Goal: Task Accomplishment & Management: Use online tool/utility

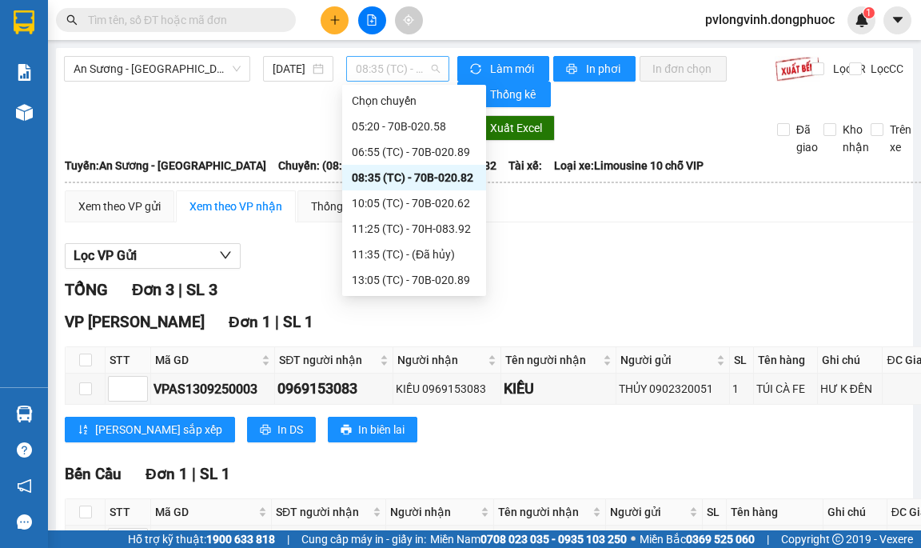
click at [395, 58] on span "08:35 (TC) - 70B-020.82" at bounding box center [398, 69] width 84 height 24
click at [423, 203] on div "10:05 (TC) - 70B-020.62" at bounding box center [414, 203] width 125 height 18
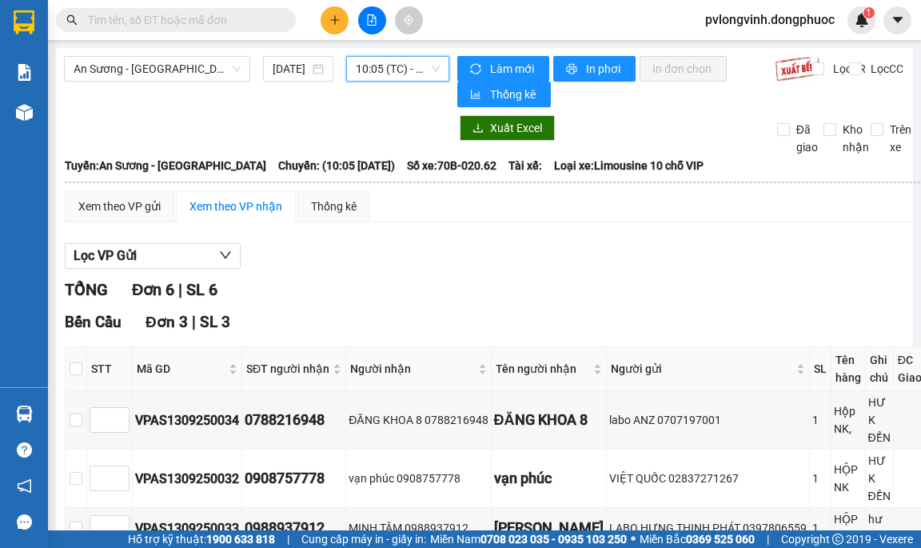
click at [374, 70] on span "10:05 (TC) - 70B-020.62" at bounding box center [398, 69] width 84 height 24
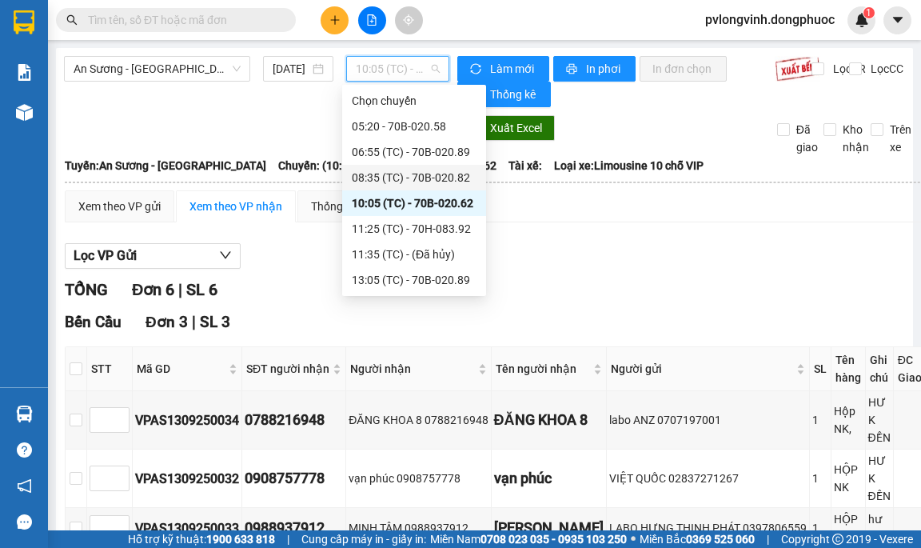
click at [469, 175] on div "08:35 (TC) - 70B-020.82" at bounding box center [414, 178] width 125 height 18
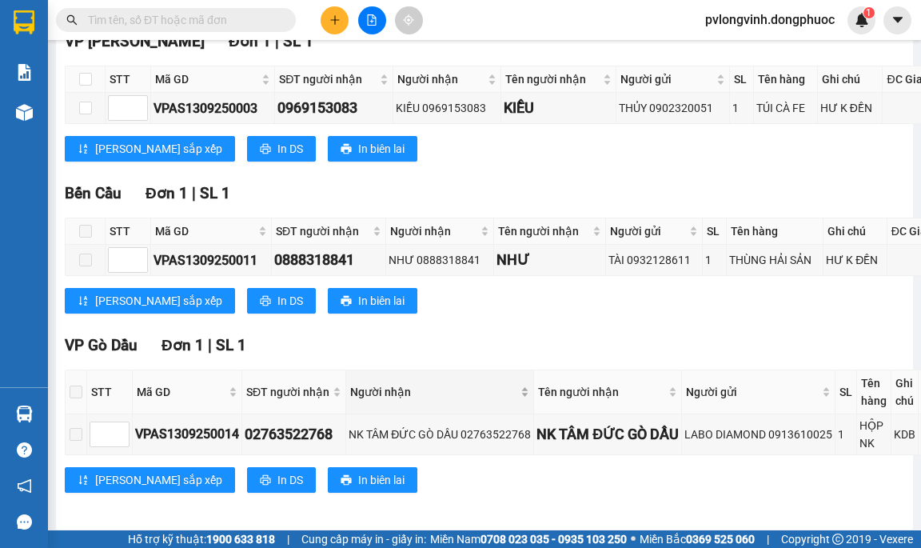
scroll to position [300, 0]
